Goal: Complete application form

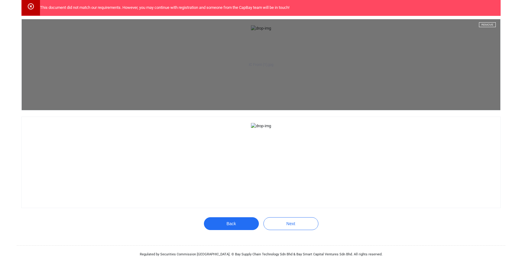
scroll to position [84, 0]
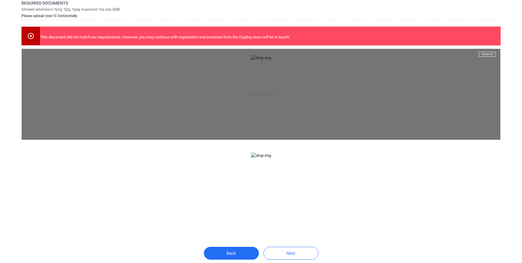
click at [291, 90] on aside "IC Front (1).jpg Remove" at bounding box center [261, 94] width 479 height 91
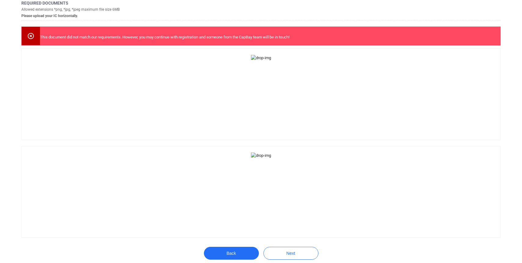
click at [31, 38] on icon at bounding box center [30, 35] width 7 height 7
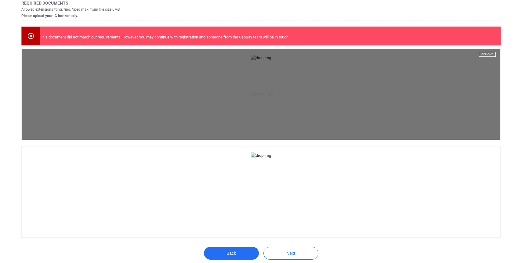
click at [229, 140] on aside "IC Front (1).jpg Remove" at bounding box center [261, 94] width 479 height 91
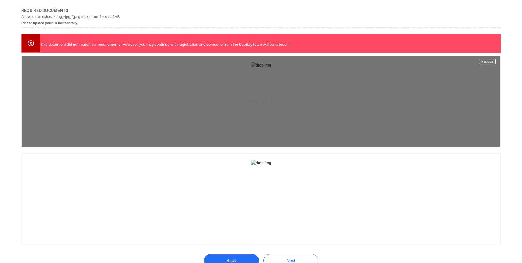
scroll to position [41, 0]
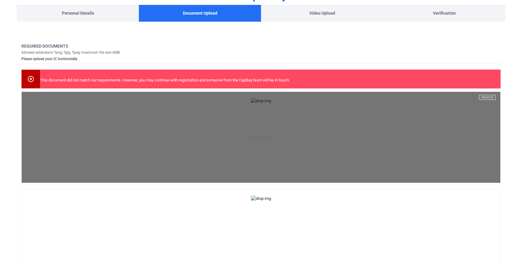
click at [489, 96] on button "Remove" at bounding box center [487, 97] width 17 height 5
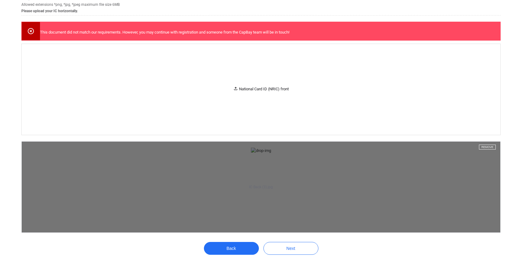
scroll to position [92, 0]
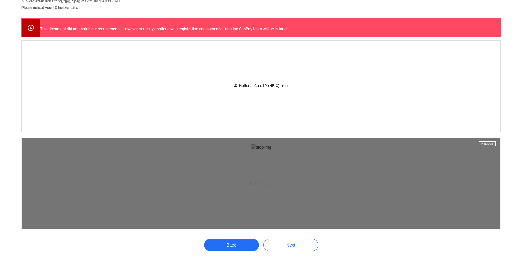
click at [340, 204] on aside "IC Back (3).jpg Remove" at bounding box center [261, 183] width 479 height 91
click at [487, 143] on button "Remove" at bounding box center [487, 143] width 17 height 5
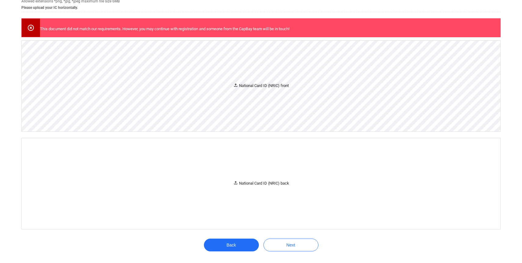
click at [236, 85] on icon at bounding box center [235, 85] width 5 height 5
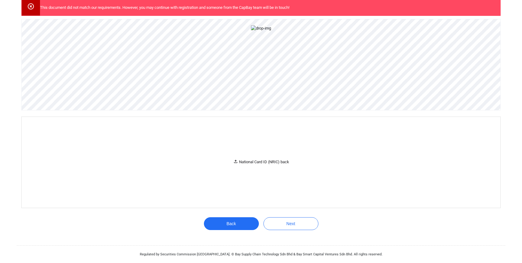
scroll to position [172, 0]
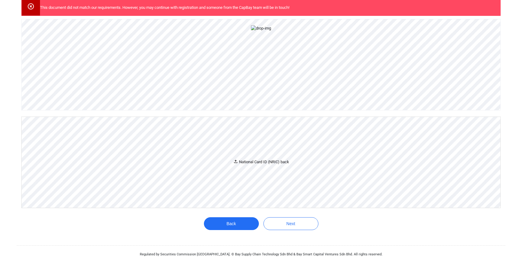
click at [237, 164] on icon at bounding box center [235, 161] width 5 height 5
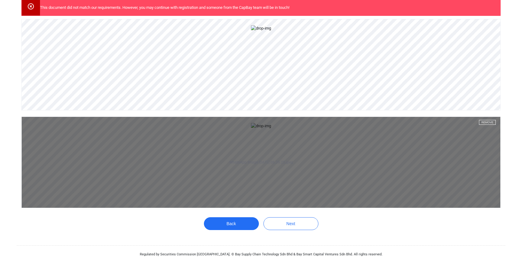
click at [430, 180] on aside "WhatsApp Image [DATE] 06.39.25.jpeg Remove" at bounding box center [261, 162] width 479 height 91
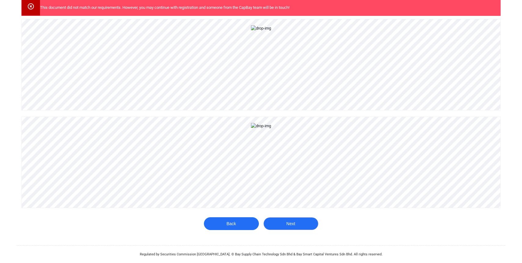
click at [290, 225] on button "Next" at bounding box center [290, 223] width 55 height 13
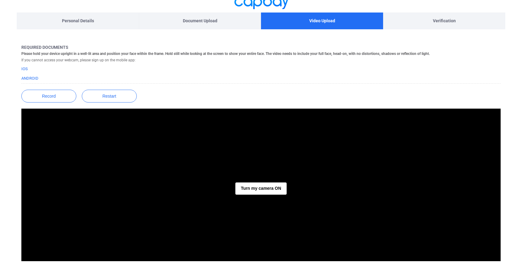
scroll to position [43, 0]
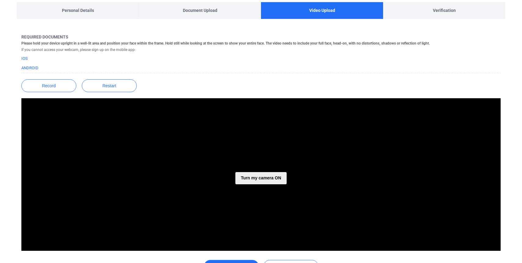
click at [254, 176] on button "Turn my camera ON" at bounding box center [260, 178] width 51 height 12
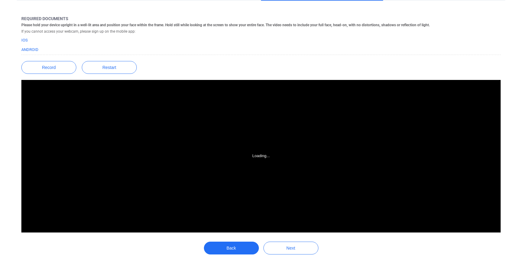
scroll to position [59, 0]
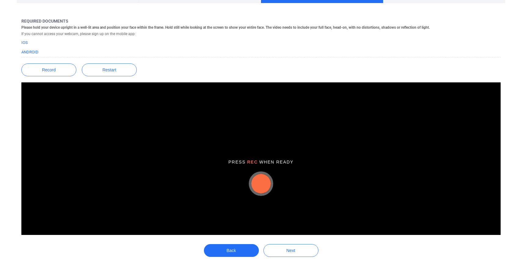
click at [259, 187] on button "button" at bounding box center [261, 184] width 20 height 20
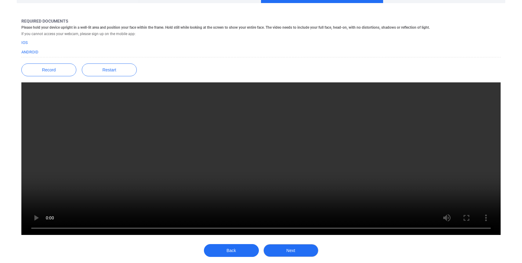
click at [299, 250] on button "Next" at bounding box center [290, 250] width 55 height 13
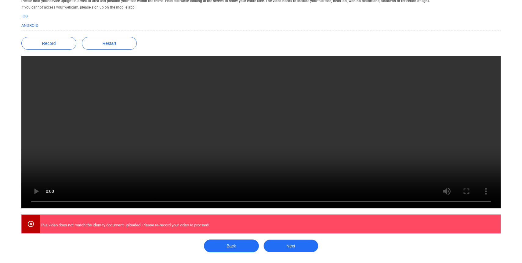
scroll to position [99, 0]
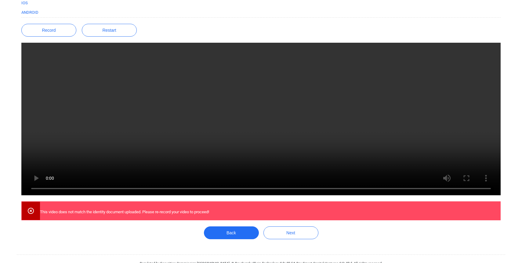
click at [31, 209] on icon at bounding box center [30, 210] width 7 height 7
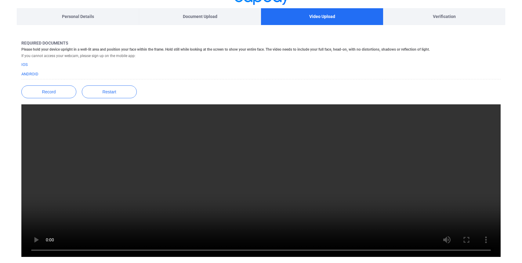
scroll to position [34, 0]
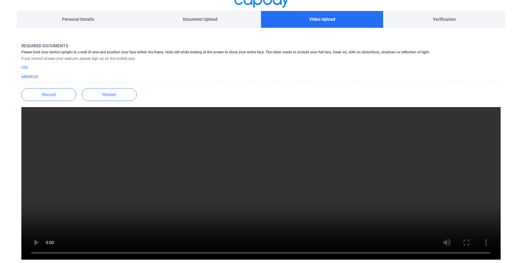
click at [257, 156] on video at bounding box center [260, 183] width 479 height 153
click at [360, 201] on video at bounding box center [260, 183] width 479 height 153
click at [49, 95] on button "Record" at bounding box center [48, 94] width 55 height 13
click at [47, 93] on button "Record" at bounding box center [48, 94] width 55 height 13
click at [48, 90] on button "Record" at bounding box center [48, 94] width 55 height 13
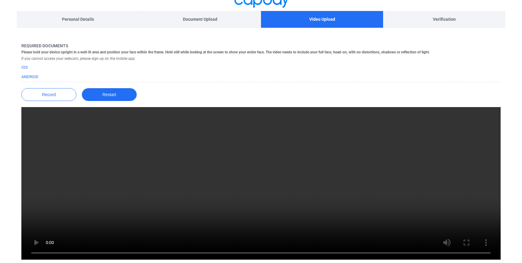
click at [117, 97] on button "Restart" at bounding box center [109, 94] width 55 height 13
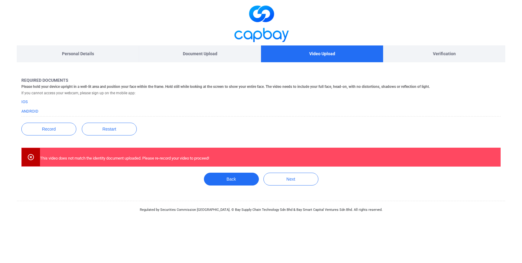
click at [30, 158] on icon at bounding box center [30, 157] width 7 height 7
click at [50, 129] on button "Record" at bounding box center [48, 129] width 55 height 13
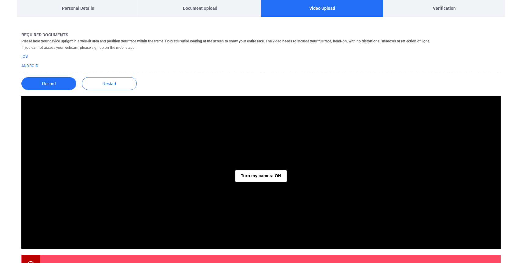
scroll to position [47, 0]
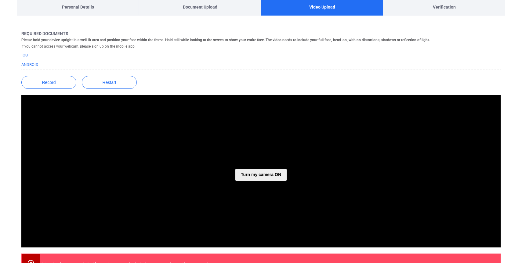
click at [252, 176] on button "Turn my camera ON" at bounding box center [260, 175] width 51 height 12
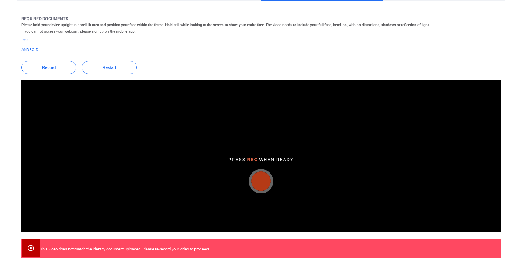
scroll to position [63, 0]
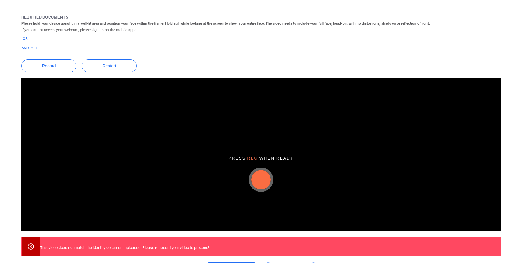
click at [261, 183] on button "button" at bounding box center [261, 180] width 20 height 20
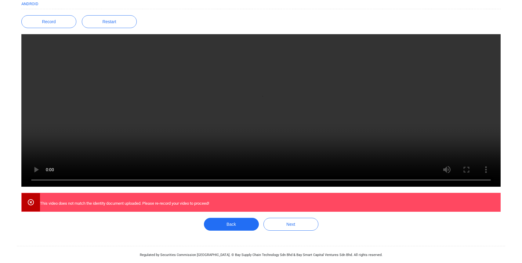
scroll to position [108, 0]
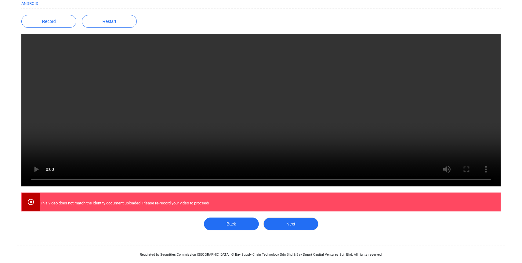
click at [299, 223] on button "Next" at bounding box center [290, 224] width 55 height 13
